Goal: Task Accomplishment & Management: Use online tool/utility

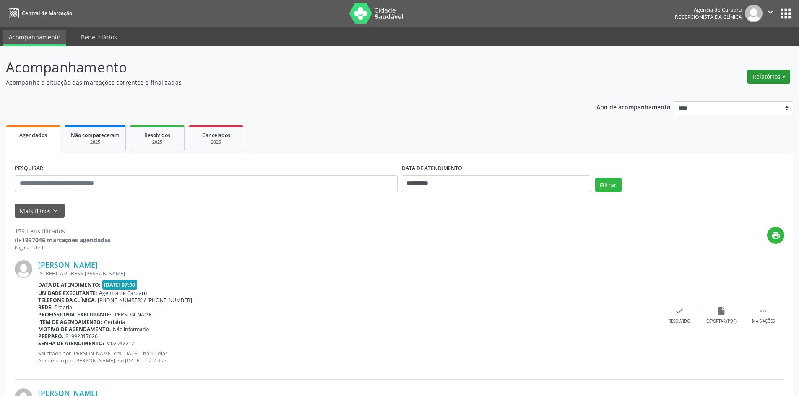
click at [769, 75] on button "Relatórios" at bounding box center [768, 77] width 43 height 14
click at [741, 99] on link "Agendamentos" at bounding box center [745, 95] width 90 height 12
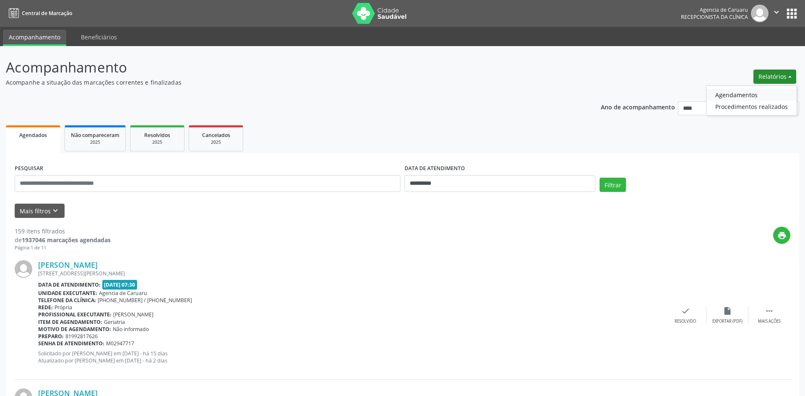
select select "*"
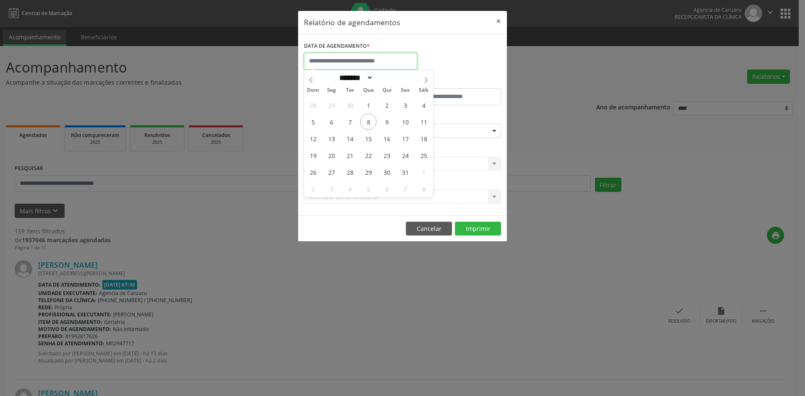
click at [349, 61] on input "text" at bounding box center [360, 61] width 113 height 17
click at [368, 124] on span "8" at bounding box center [368, 122] width 16 height 16
type input "**********"
click at [368, 124] on span "8" at bounding box center [368, 122] width 16 height 16
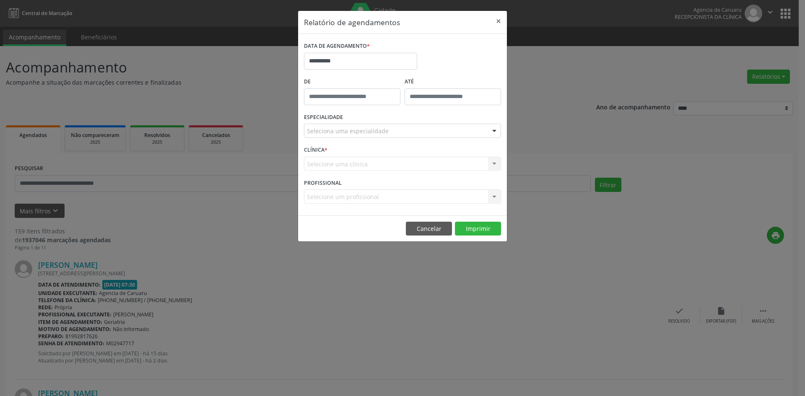
click at [357, 167] on div "Selecione uma clínica Nenhum resultado encontrado para: " " Não há nenhuma opçã…" at bounding box center [402, 164] width 197 height 14
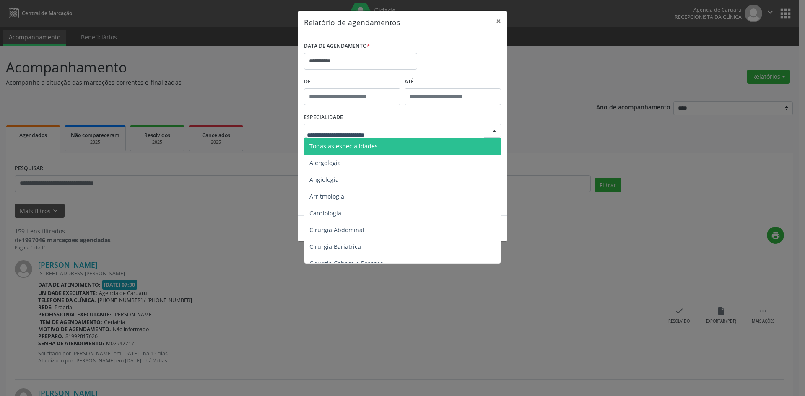
click at [353, 143] on span "Todas as especialidades" at bounding box center [344, 146] width 68 height 8
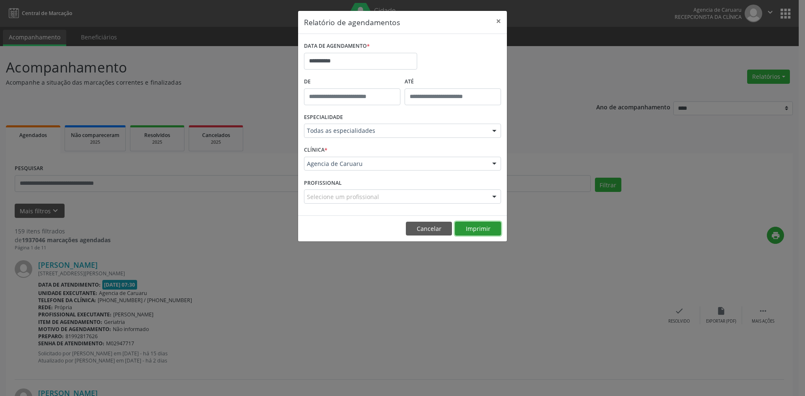
click at [468, 228] on button "Imprimir" at bounding box center [478, 229] width 46 height 14
